Goal: Task Accomplishment & Management: Complete application form

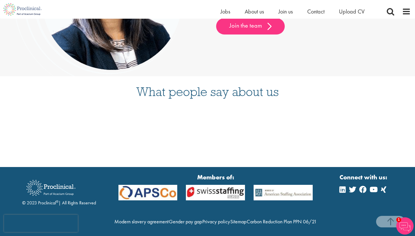
scroll to position [1484, 0]
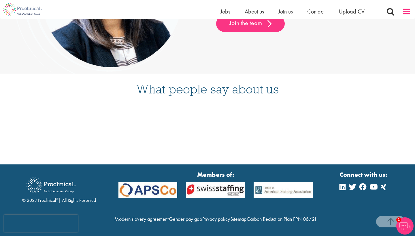
click at [403, 11] on span at bounding box center [406, 11] width 9 height 9
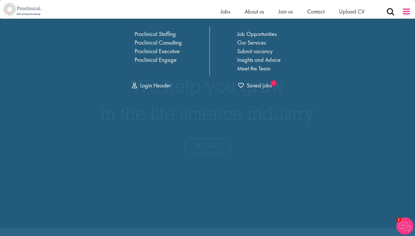
scroll to position [0, 0]
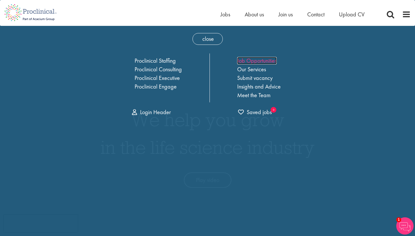
click at [249, 61] on link "Job Opportunities" at bounding box center [256, 60] width 39 height 7
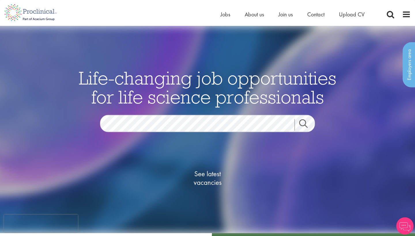
click at [212, 175] on span "See latest vacancies" at bounding box center [208, 178] width 58 height 17
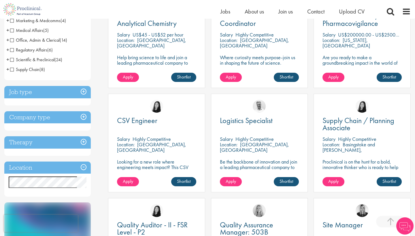
scroll to position [139, 0]
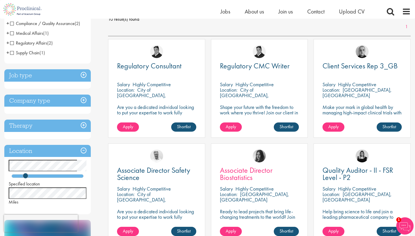
scroll to position [85, 0]
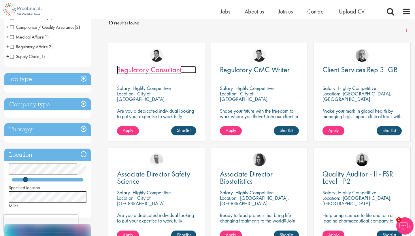
click at [159, 67] on span "Regulatory Consultant" at bounding box center [149, 70] width 65 height 10
click at [229, 131] on span "Apply" at bounding box center [231, 131] width 10 height 6
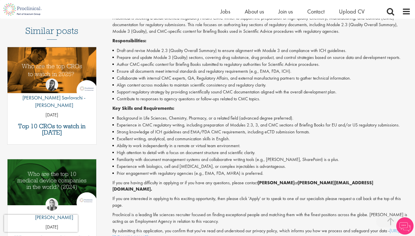
scroll to position [162, 0]
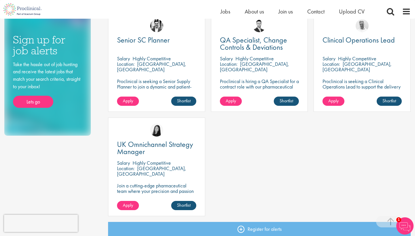
scroll to position [324, 0]
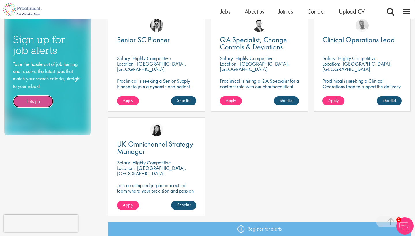
click at [38, 99] on link "Lets go" at bounding box center [33, 102] width 40 height 12
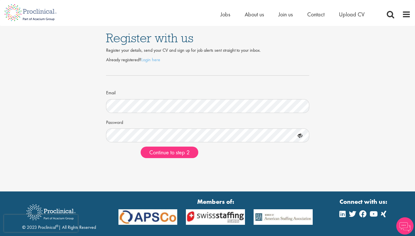
click at [152, 144] on form "Already registered? Login here Email Password Continue to step 2" at bounding box center [207, 108] width 194 height 102
click at [280, 163] on div at bounding box center [208, 163] width 212 height 0
click at [182, 154] on span "Continue to step 2" at bounding box center [169, 152] width 40 height 7
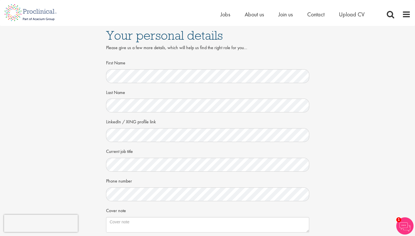
scroll to position [2, 0]
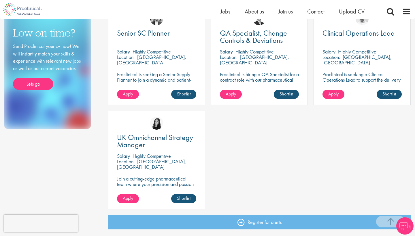
scroll to position [324, 0]
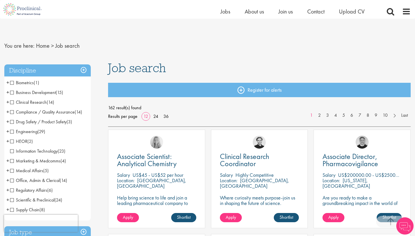
scroll to position [139, 0]
